Goal: Task Accomplishment & Management: Manage account settings

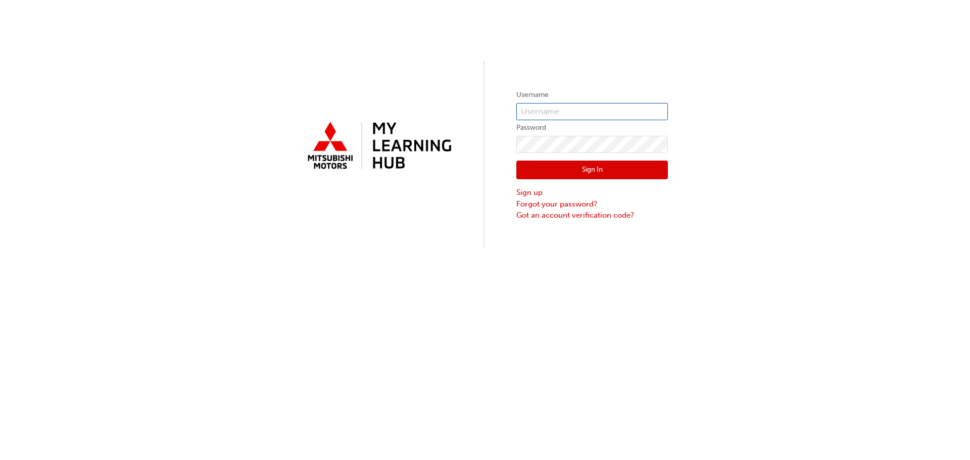
click at [561, 107] on input "text" at bounding box center [592, 111] width 152 height 17
type input "[PERSON_NAME][EMAIL_ADDRESS][DOMAIN_NAME]"
click button "Sign In" at bounding box center [592, 170] width 152 height 19
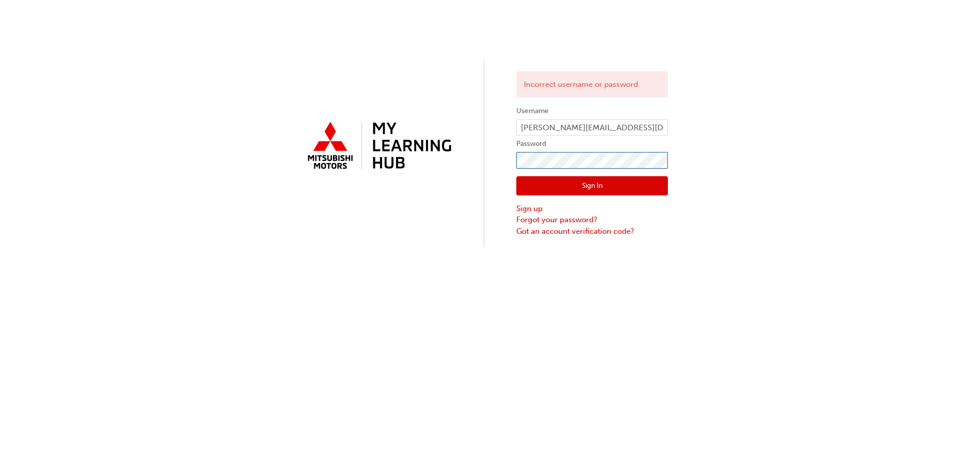
click button "Sign In" at bounding box center [592, 185] width 152 height 19
click at [492, 159] on div "Incorrect username or password. Username shehan.jayawardena@dmgnt.com.au Passwo…" at bounding box center [485, 124] width 970 height 248
click button "Sign In" at bounding box center [592, 185] width 152 height 19
click at [563, 221] on link "Forgot your password?" at bounding box center [592, 220] width 152 height 12
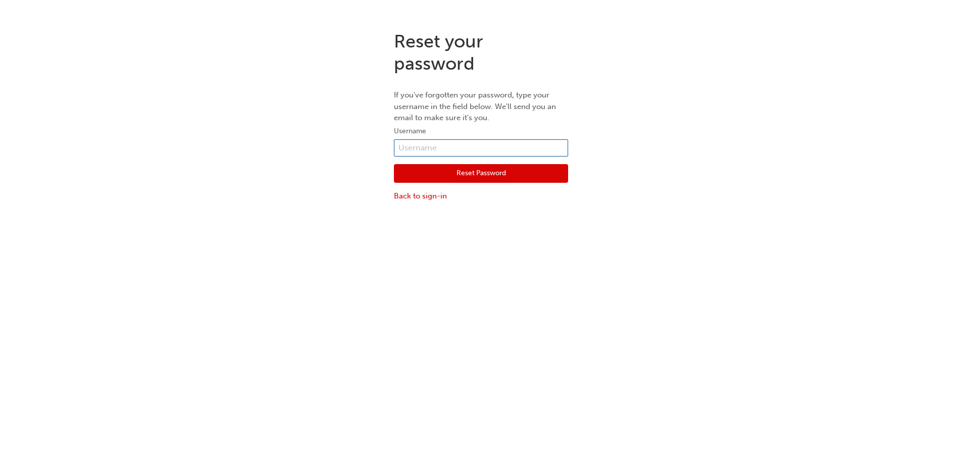
drag, startPoint x: 466, startPoint y: 144, endPoint x: 468, endPoint y: 150, distance: 5.9
click at [466, 145] on input "text" at bounding box center [481, 147] width 174 height 17
type input "[PERSON_NAME][EMAIL_ADDRESS][DOMAIN_NAME]"
click at [489, 170] on button "Reset Password" at bounding box center [481, 173] width 174 height 19
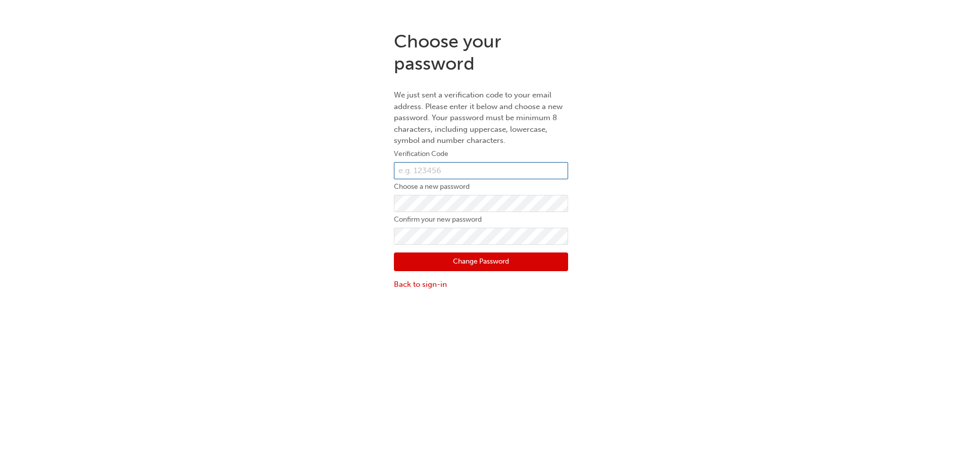
paste input "762413"
type input "762413"
click button "Change Password" at bounding box center [481, 262] width 174 height 19
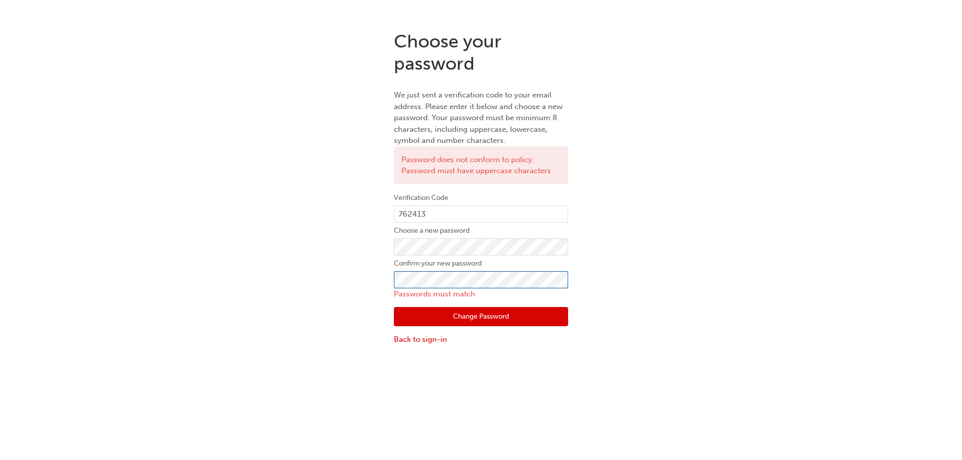
click at [392, 276] on div "Choose your password We just sent a verification code to your email address. Pl…" at bounding box center [480, 188] width 189 height 330
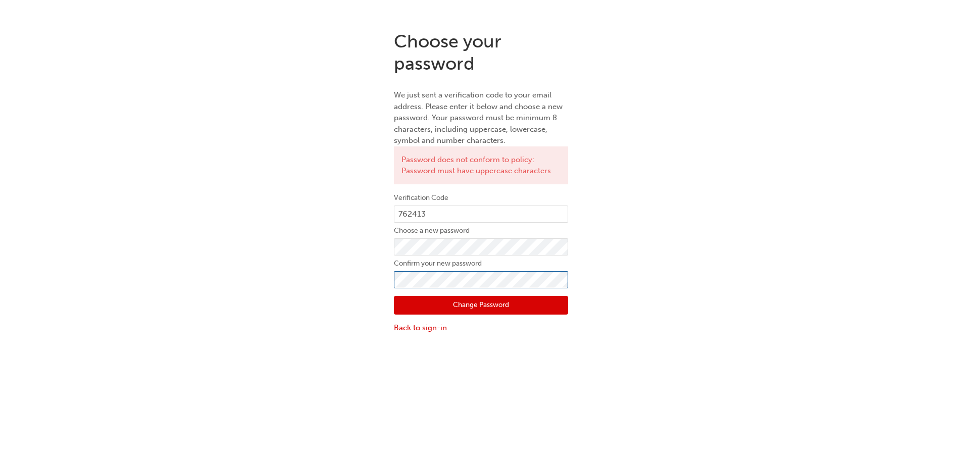
click button "Change Password" at bounding box center [481, 305] width 174 height 19
click at [486, 306] on button "Change Password" at bounding box center [481, 305] width 174 height 19
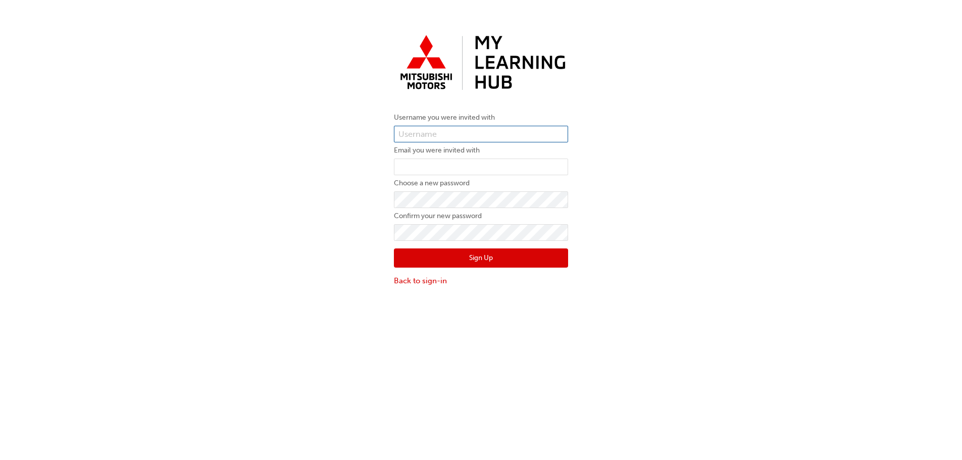
click at [445, 133] on input "text" at bounding box center [481, 134] width 174 height 17
type input "[PERSON_NAME][EMAIL_ADDRESS][DOMAIN_NAME]"
click at [394, 249] on button "Sign Up" at bounding box center [481, 258] width 174 height 19
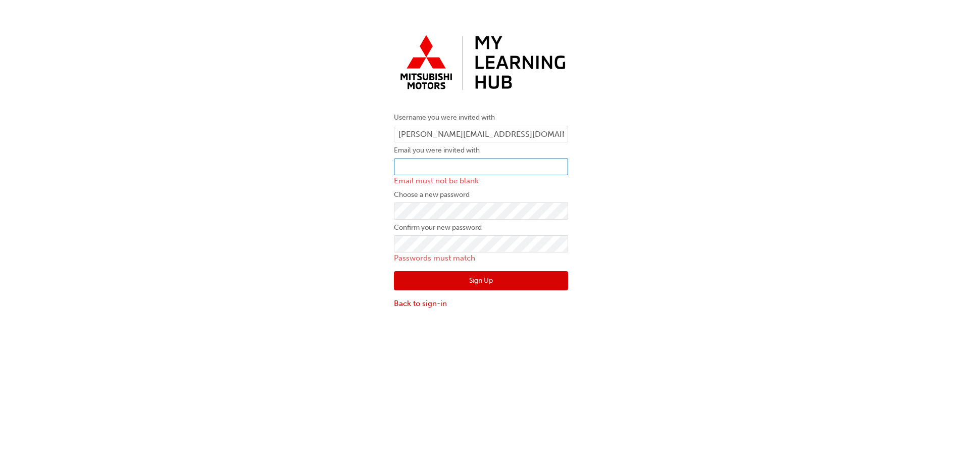
click at [432, 170] on input "email" at bounding box center [481, 167] width 174 height 17
type input "[PERSON_NAME][EMAIL_ADDRESS][DOMAIN_NAME]"
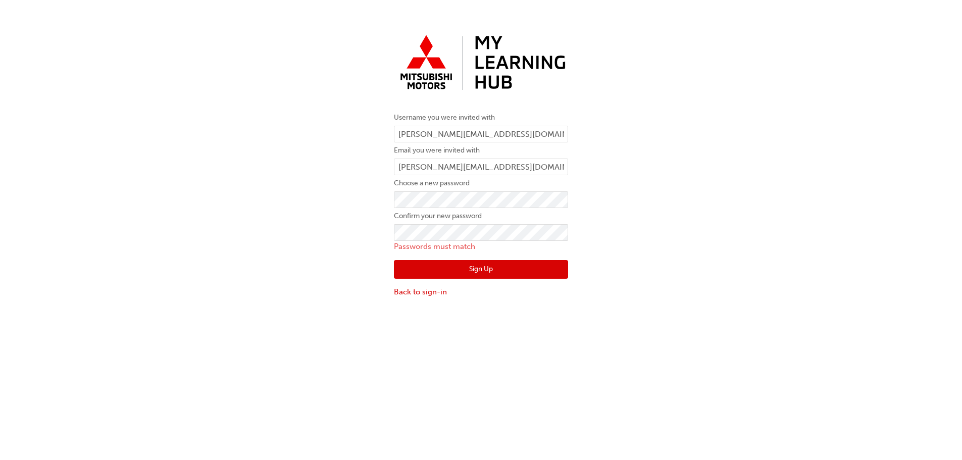
click at [470, 265] on button "Sign Up" at bounding box center [481, 269] width 174 height 19
click at [473, 257] on div "Sign Up Back to sign-in" at bounding box center [481, 275] width 174 height 45
click at [465, 262] on button "Sign Up" at bounding box center [481, 269] width 174 height 19
drag, startPoint x: 468, startPoint y: 272, endPoint x: 491, endPoint y: 261, distance: 25.8
click at [468, 271] on button "Sign Up" at bounding box center [481, 269] width 174 height 19
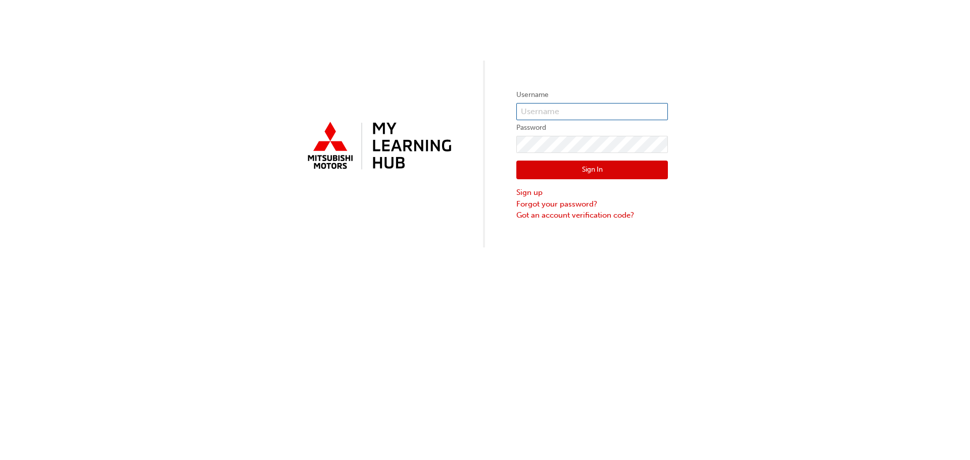
click at [535, 112] on input "text" at bounding box center [592, 111] width 152 height 17
type input "[PERSON_NAME].Jayawardena"
click button "Sign In" at bounding box center [592, 170] width 152 height 19
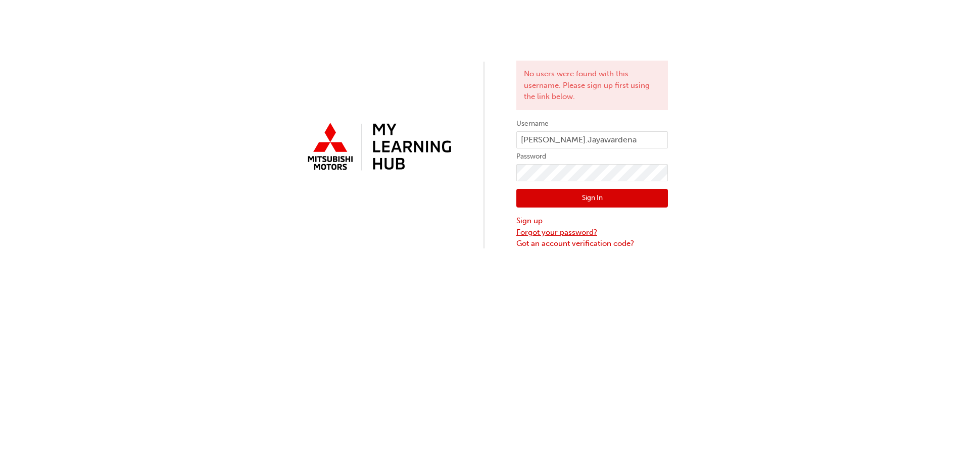
click at [547, 230] on link "Forgot your password?" at bounding box center [592, 233] width 152 height 12
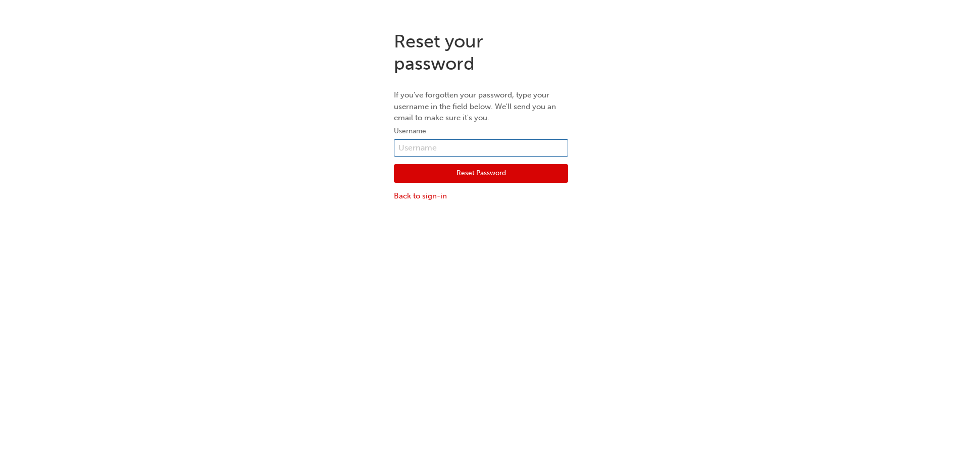
click at [467, 145] on input "text" at bounding box center [481, 147] width 174 height 17
type input "[PERSON_NAME].Jayawardena"
click at [461, 171] on button "Reset Password" at bounding box center [481, 173] width 174 height 19
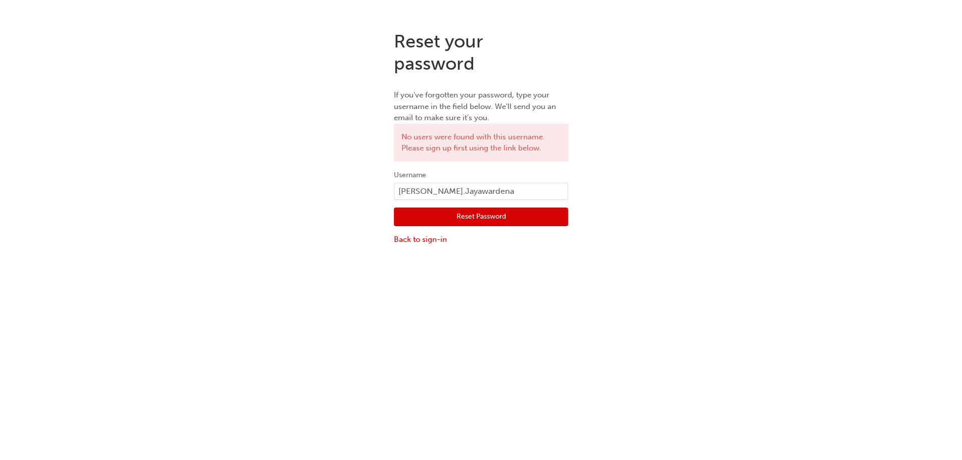
click at [476, 217] on button "Reset Password" at bounding box center [481, 217] width 174 height 19
drag, startPoint x: 501, startPoint y: 188, endPoint x: 385, endPoint y: 190, distance: 115.7
click at [386, 188] on div "Reset your password If you've forgotten your password, type your username in th…" at bounding box center [481, 138] width 962 height 230
type input "[PERSON_NAME][EMAIL_ADDRESS][DOMAIN_NAME]"
click at [437, 216] on button "Reset Password" at bounding box center [481, 217] width 174 height 19
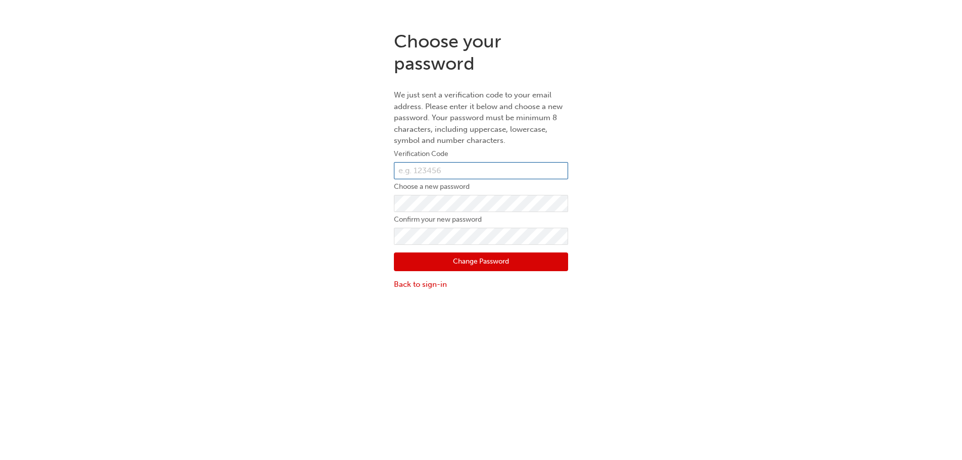
paste input "579751"
type input "579751"
click at [496, 259] on button "Change Password" at bounding box center [481, 262] width 174 height 19
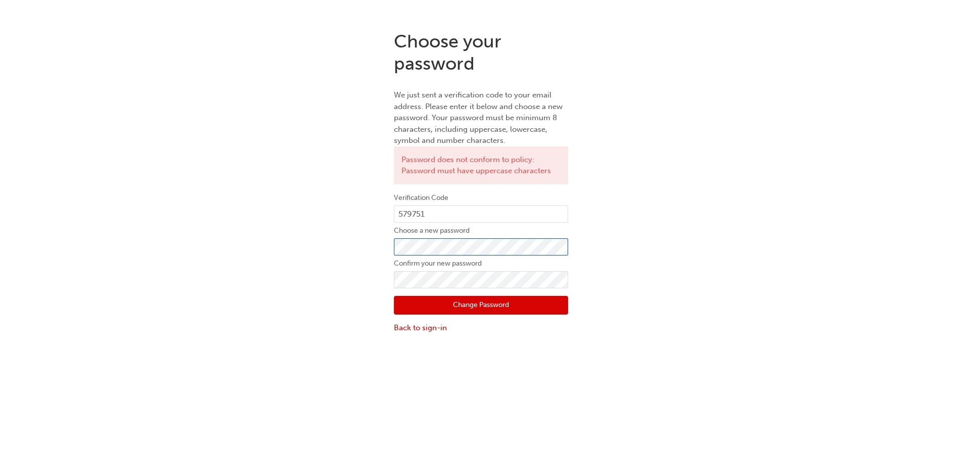
click at [374, 248] on div "Choose your password We just sent a verification code to your email address. Pl…" at bounding box center [481, 182] width 962 height 319
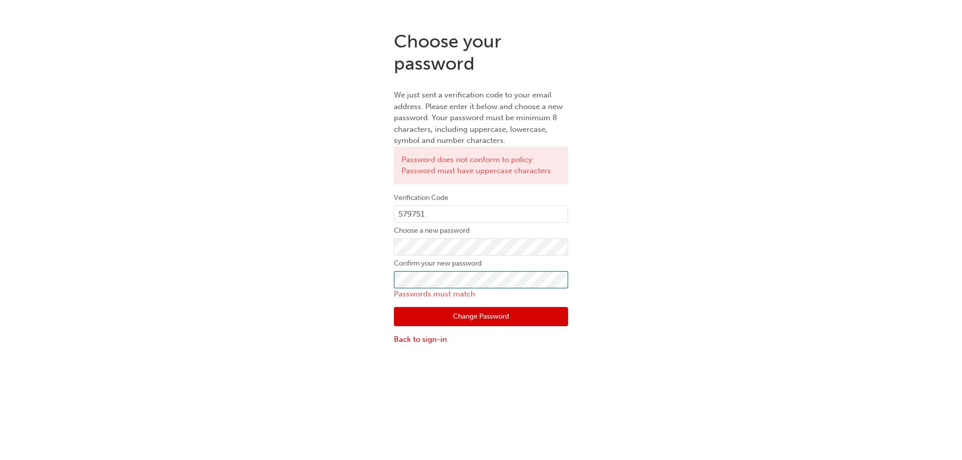
click at [387, 280] on div "Choose your password We just sent a verification code to your email address. Pl…" at bounding box center [480, 188] width 189 height 330
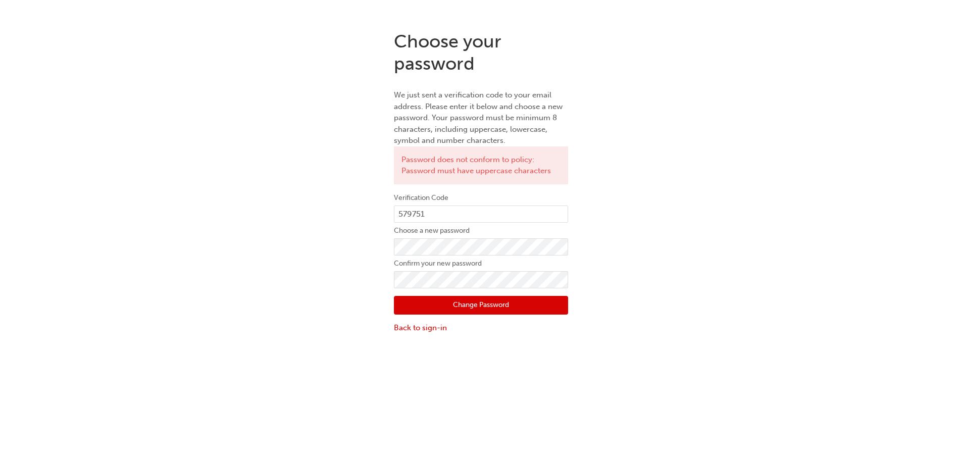
click at [451, 310] on button "Change Password" at bounding box center [481, 305] width 174 height 19
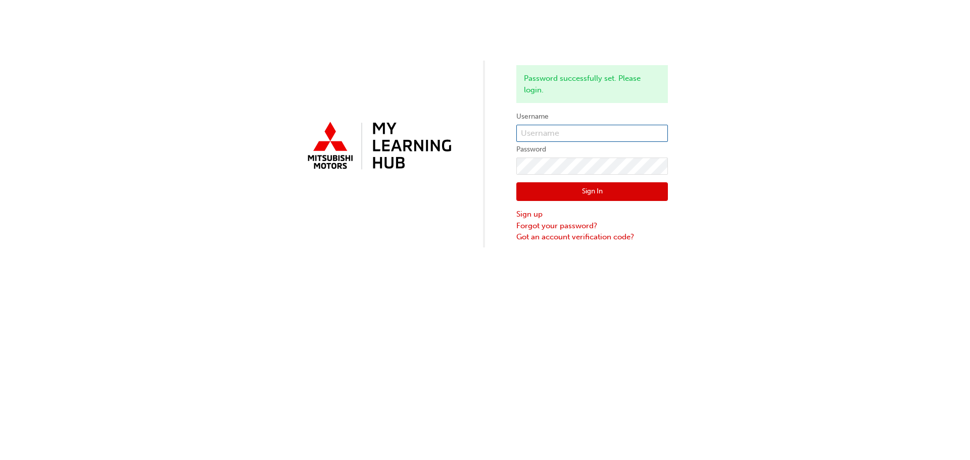
click at [566, 128] on input "text" at bounding box center [592, 133] width 152 height 17
type input "[PERSON_NAME][EMAIL_ADDRESS][DOMAIN_NAME]"
click at [579, 197] on button "Sign In" at bounding box center [592, 191] width 152 height 19
